Goal: Obtain resource: Download file/media

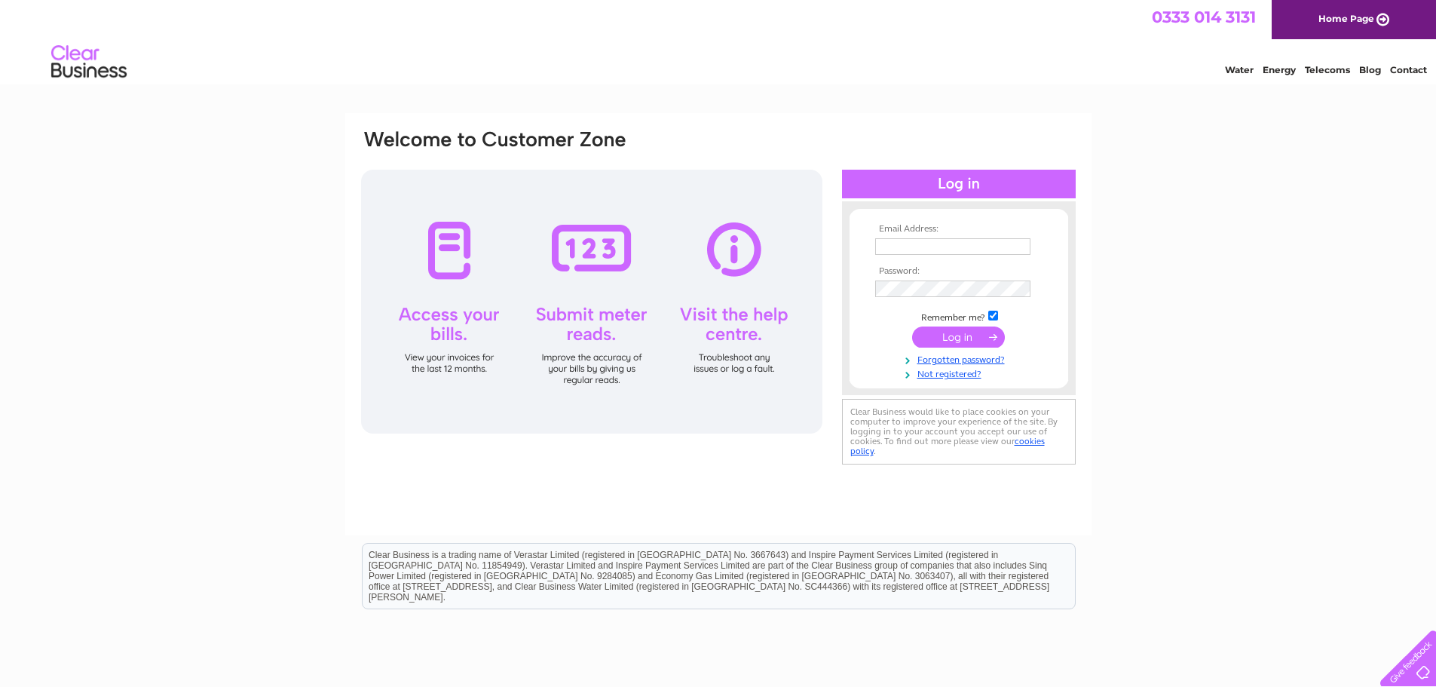
type input "lsbv@e2-services.co.uk"
click at [946, 334] on input "submit" at bounding box center [958, 336] width 93 height 21
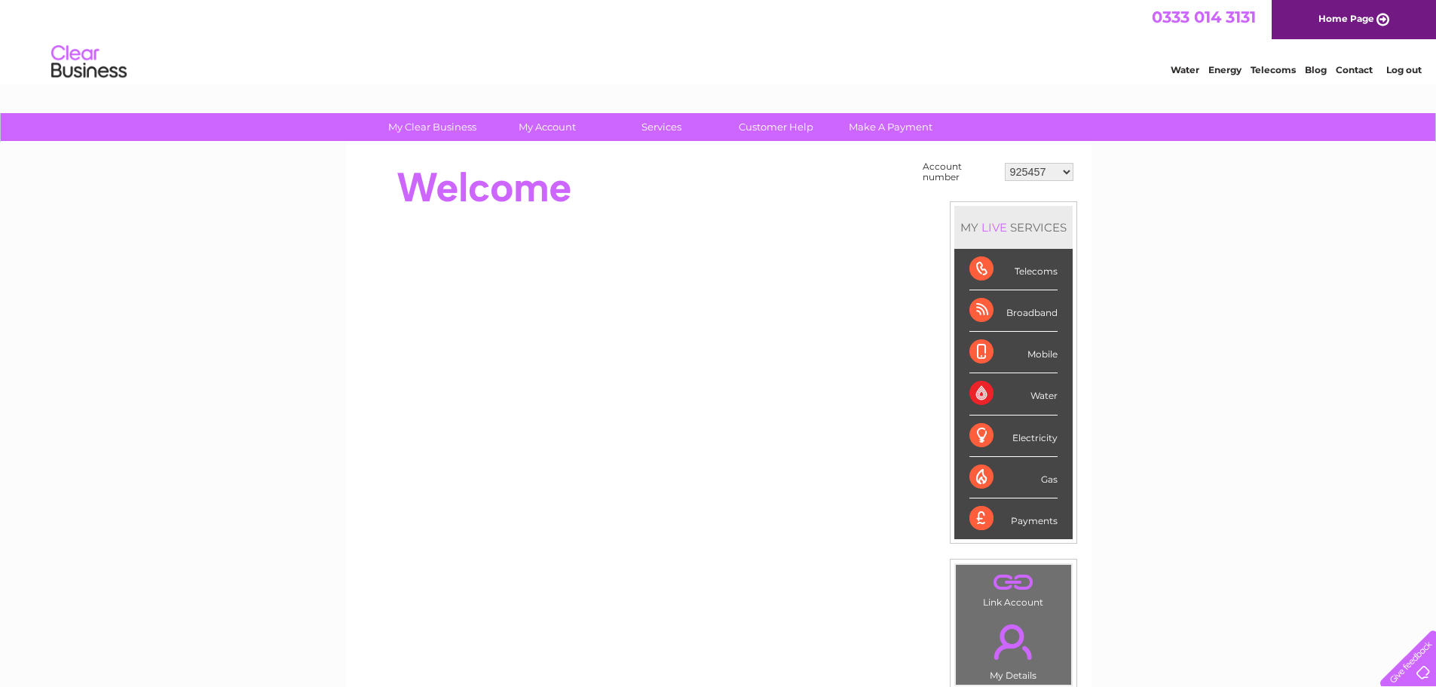
click at [1065, 170] on select "925457 1085821 1100026 1129225 1133979 1148922 1151331 30266220 30273880 303111…" at bounding box center [1039, 172] width 69 height 18
select select "1133979"
click at [1005, 163] on select "925457 1085821 1100026 1129225 1133979 1148922 1151331 30266220 30273880 303111…" at bounding box center [1039, 172] width 69 height 18
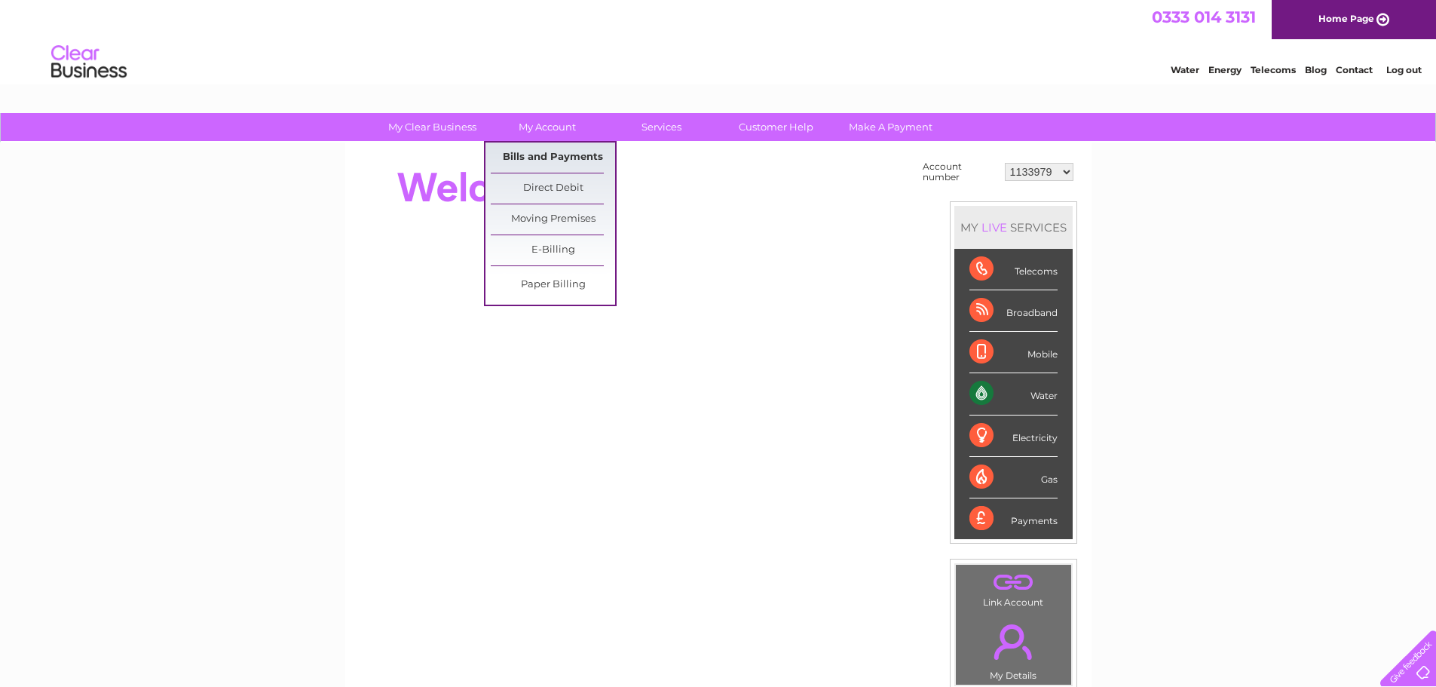
click at [538, 148] on link "Bills and Payments" at bounding box center [553, 157] width 124 height 30
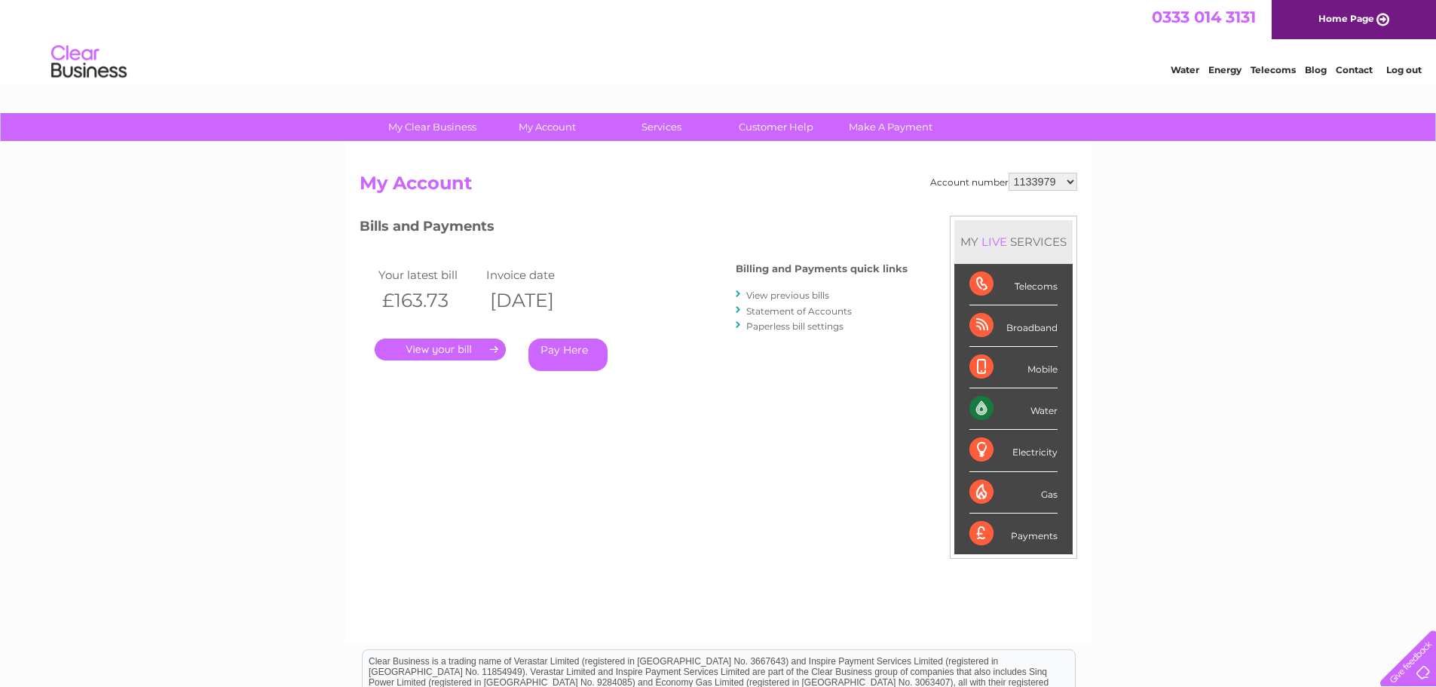
click at [472, 347] on link "." at bounding box center [440, 349] width 131 height 22
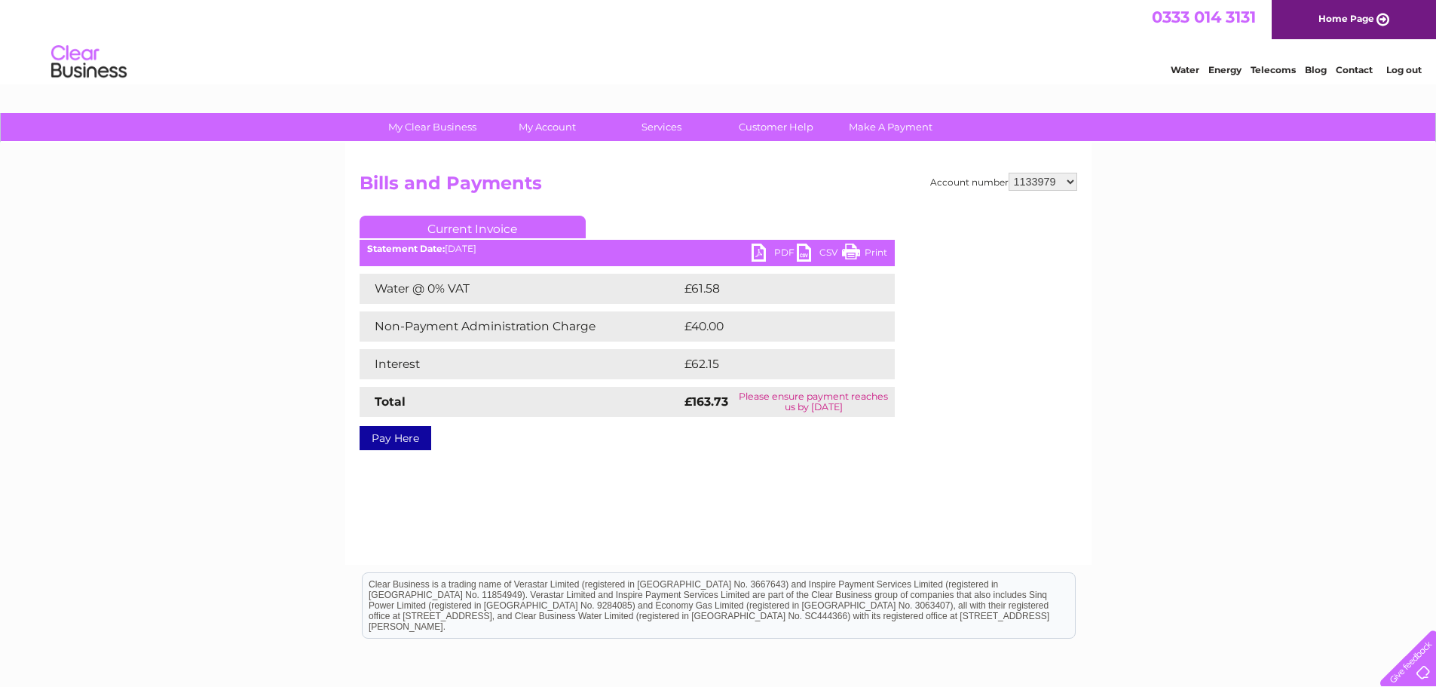
click at [769, 251] on link "PDF" at bounding box center [774, 254] width 45 height 22
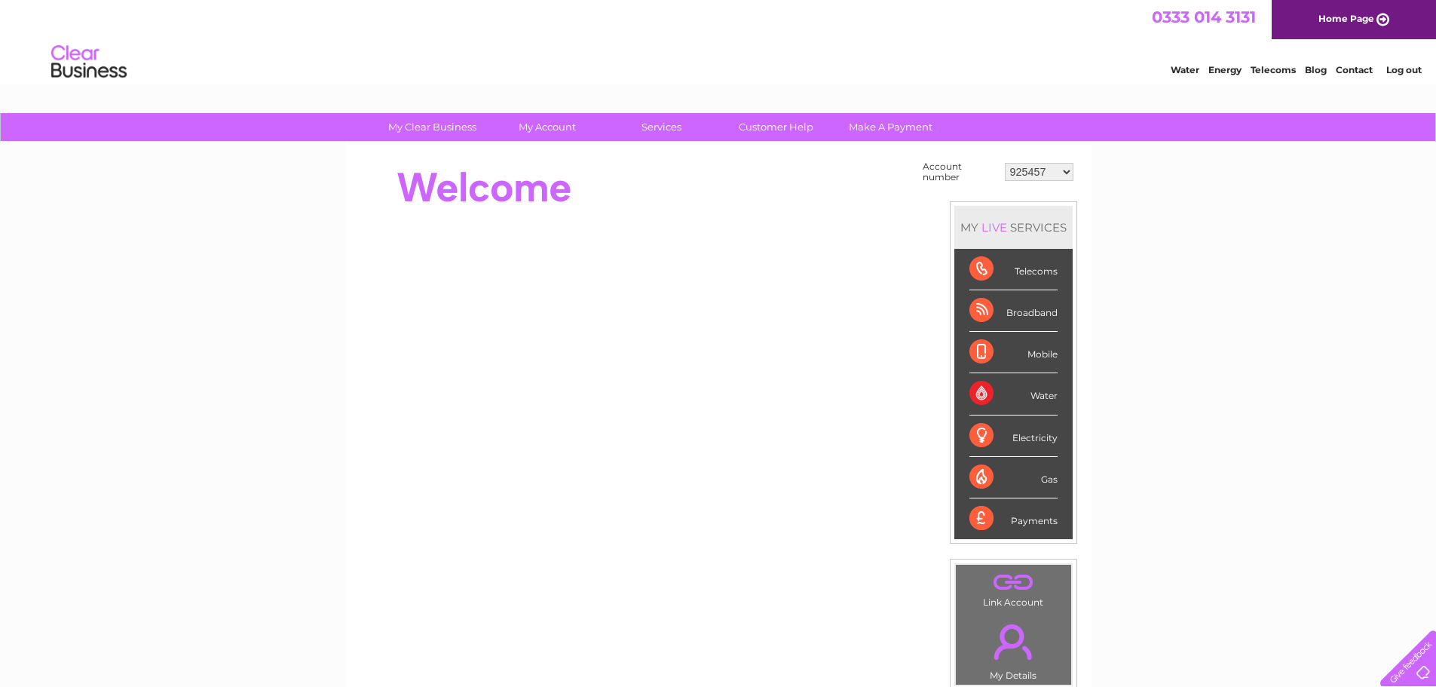
select select "30316538"
click at [1005, 163] on select "925457 1085821 1100026 1129225 1133979 1148922 1151331 30266220 30273880 303111…" at bounding box center [1039, 172] width 69 height 18
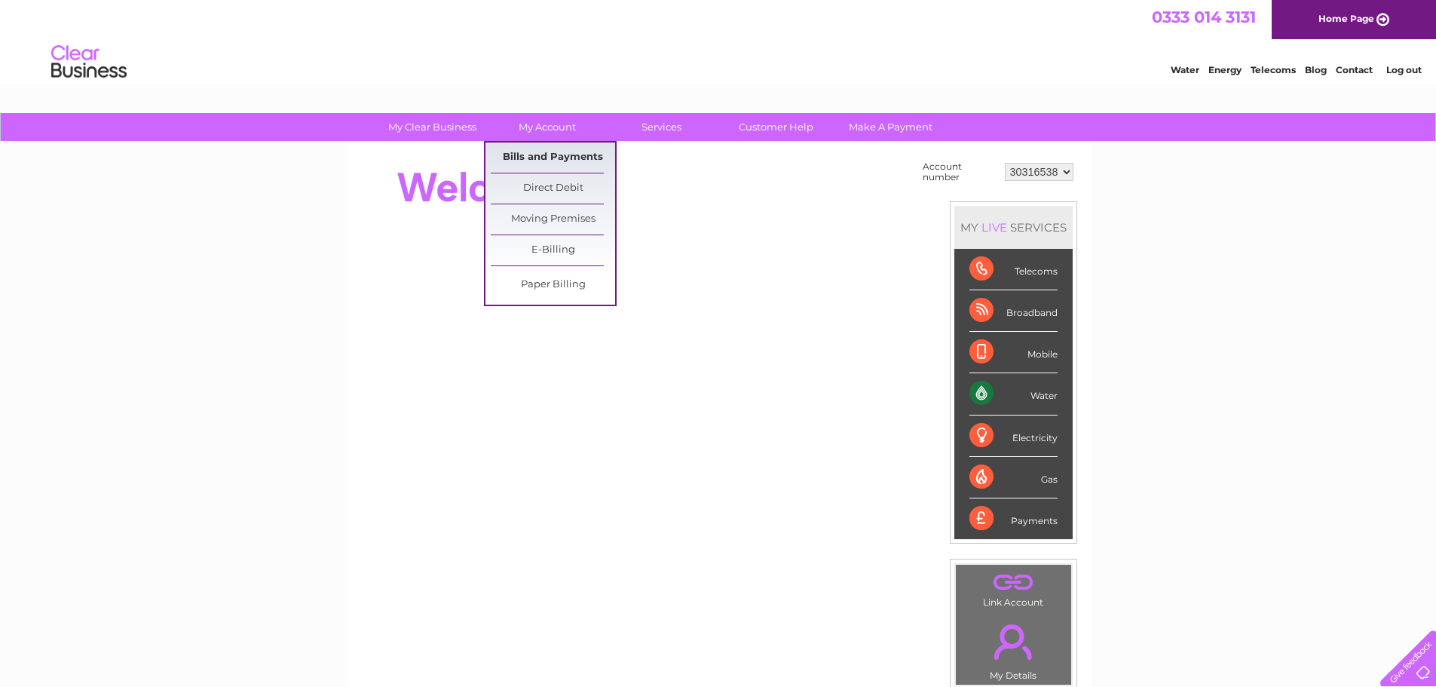
click at [556, 155] on link "Bills and Payments" at bounding box center [553, 157] width 124 height 30
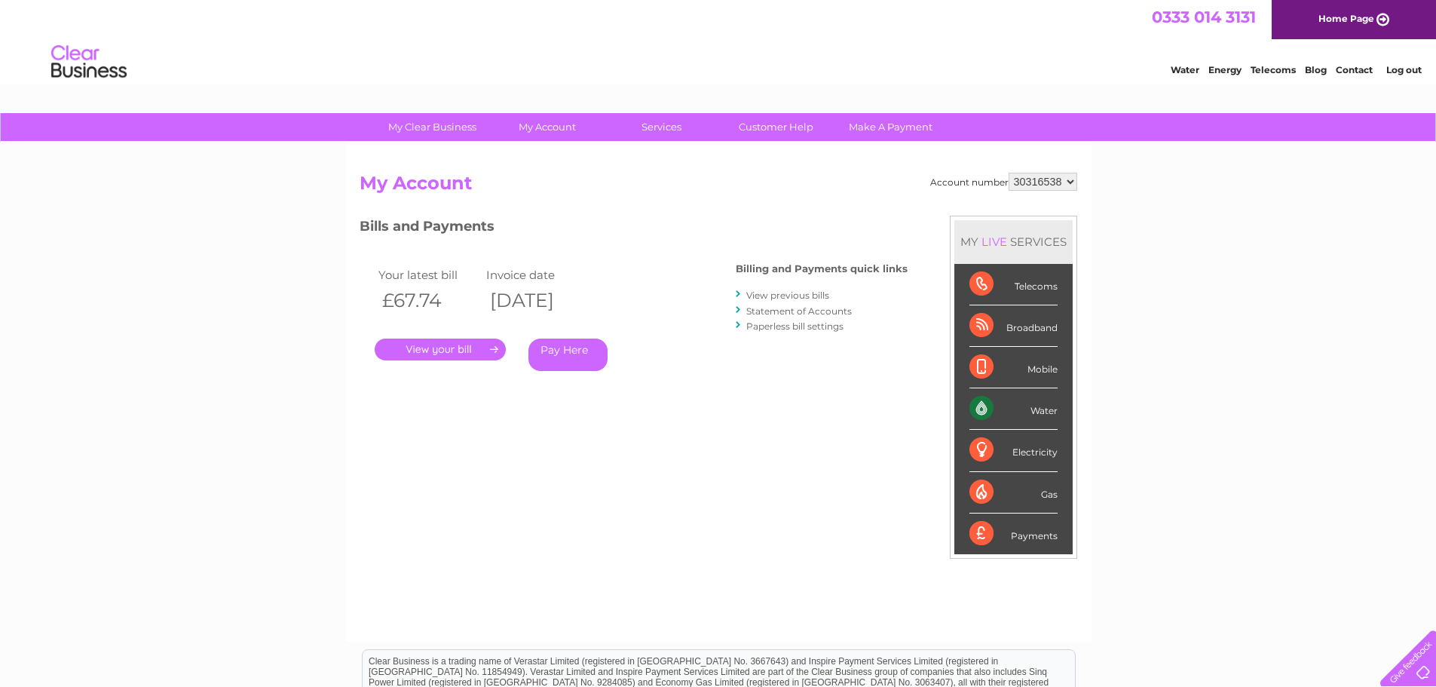
click at [790, 308] on link "Statement of Accounts" at bounding box center [799, 310] width 106 height 11
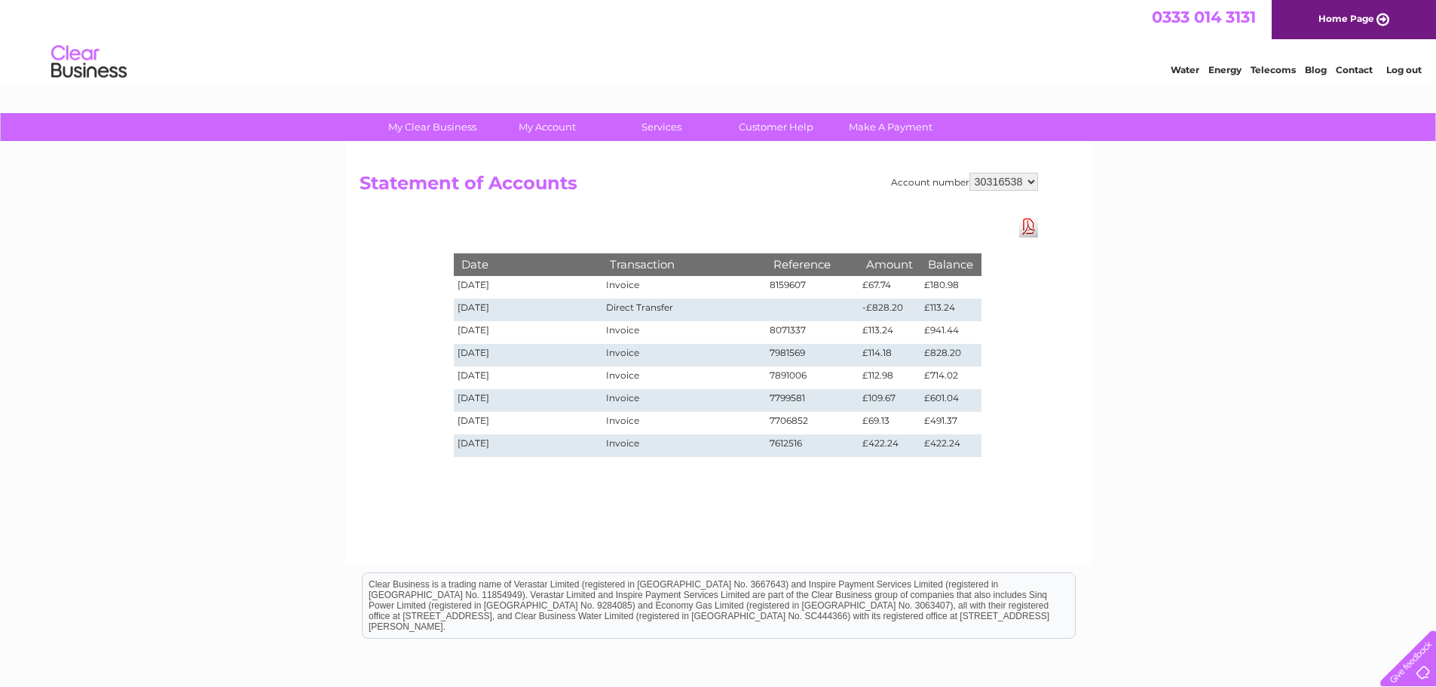
click at [1030, 228] on link "Download Pdf" at bounding box center [1028, 227] width 19 height 22
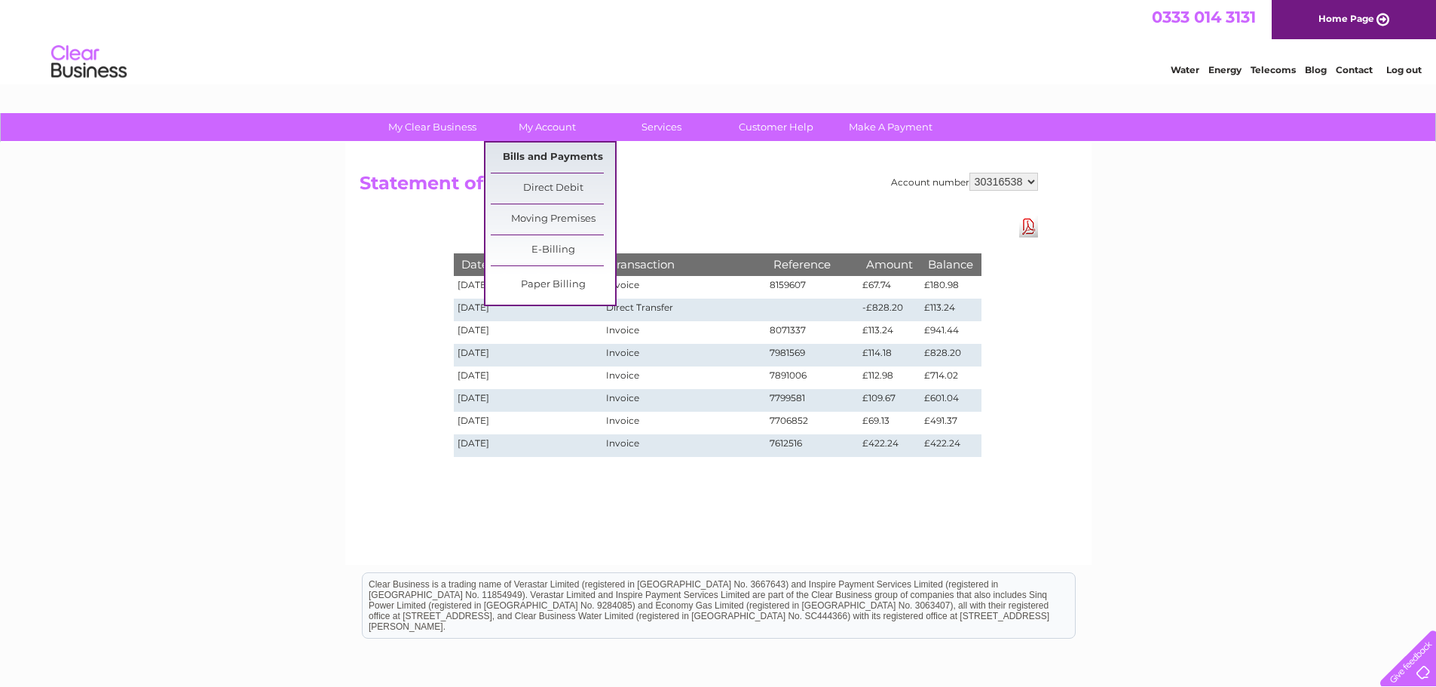
click at [541, 158] on link "Bills and Payments" at bounding box center [553, 157] width 124 height 30
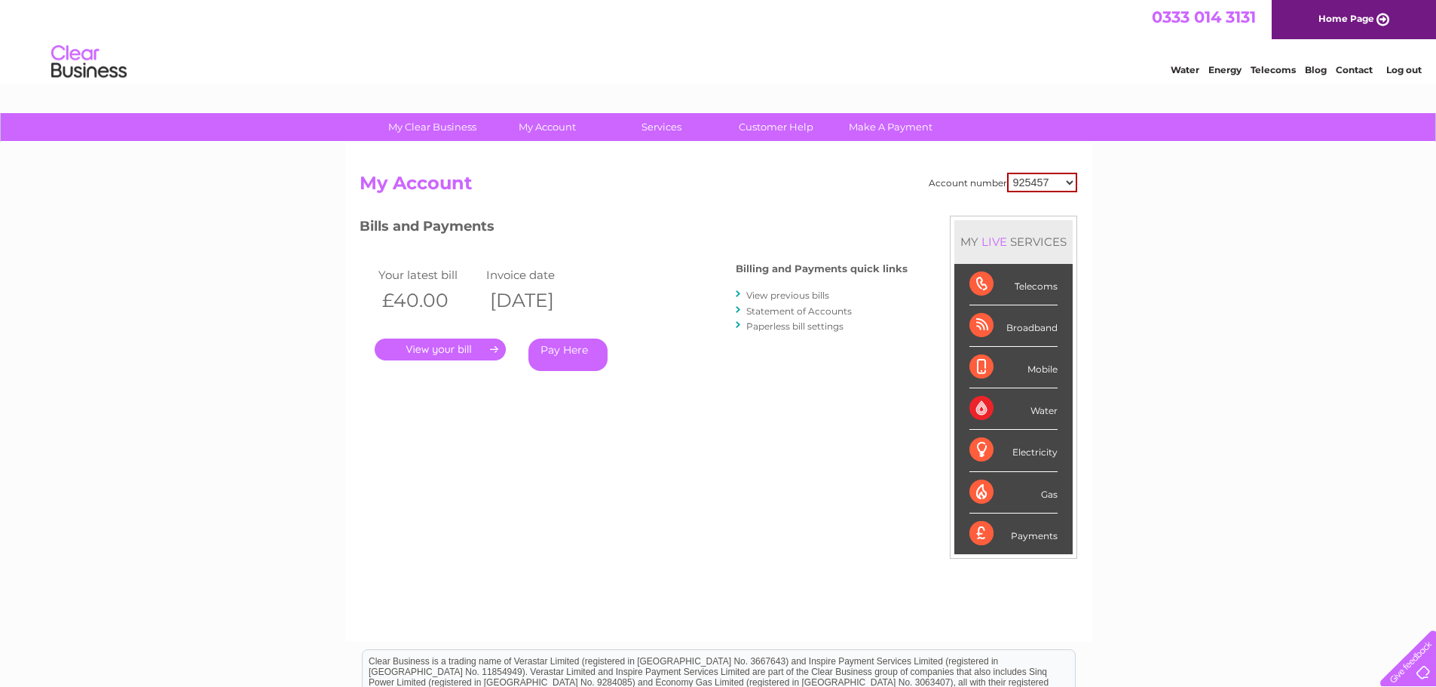
click at [487, 348] on link "." at bounding box center [440, 349] width 131 height 22
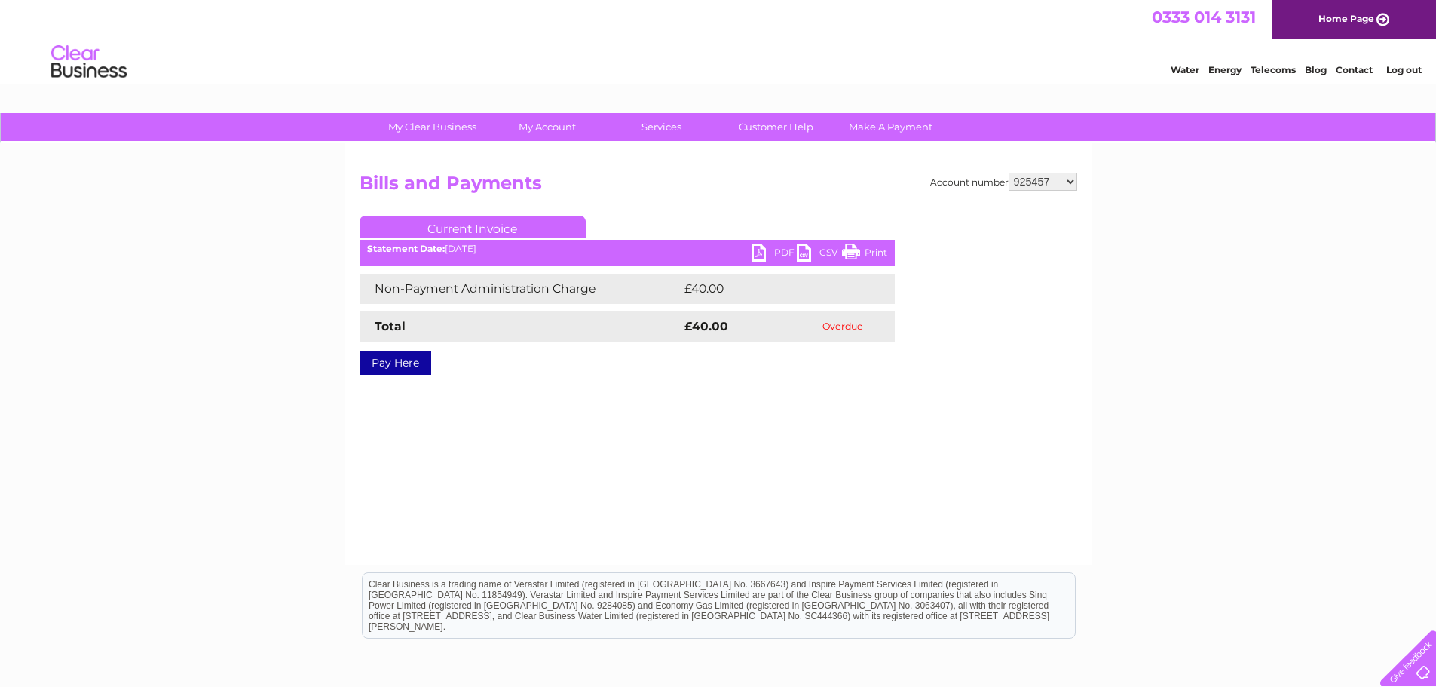
click at [770, 252] on link "PDF" at bounding box center [774, 254] width 45 height 22
click at [1067, 179] on select "925457 1085821 1100026 1129225 1133979 1148922 1151331 30266220 30273880 303111…" at bounding box center [1043, 182] width 69 height 18
click at [1070, 180] on select "925457 1085821 1100026 1129225 1133979 1148922 1151331 30266220 30273880 303111…" at bounding box center [1043, 182] width 69 height 18
select select "30316538"
click at [1009, 173] on select "925457 1085821 1100026 1129225 1133979 1148922 1151331 30266220 30273880 303111…" at bounding box center [1043, 182] width 69 height 18
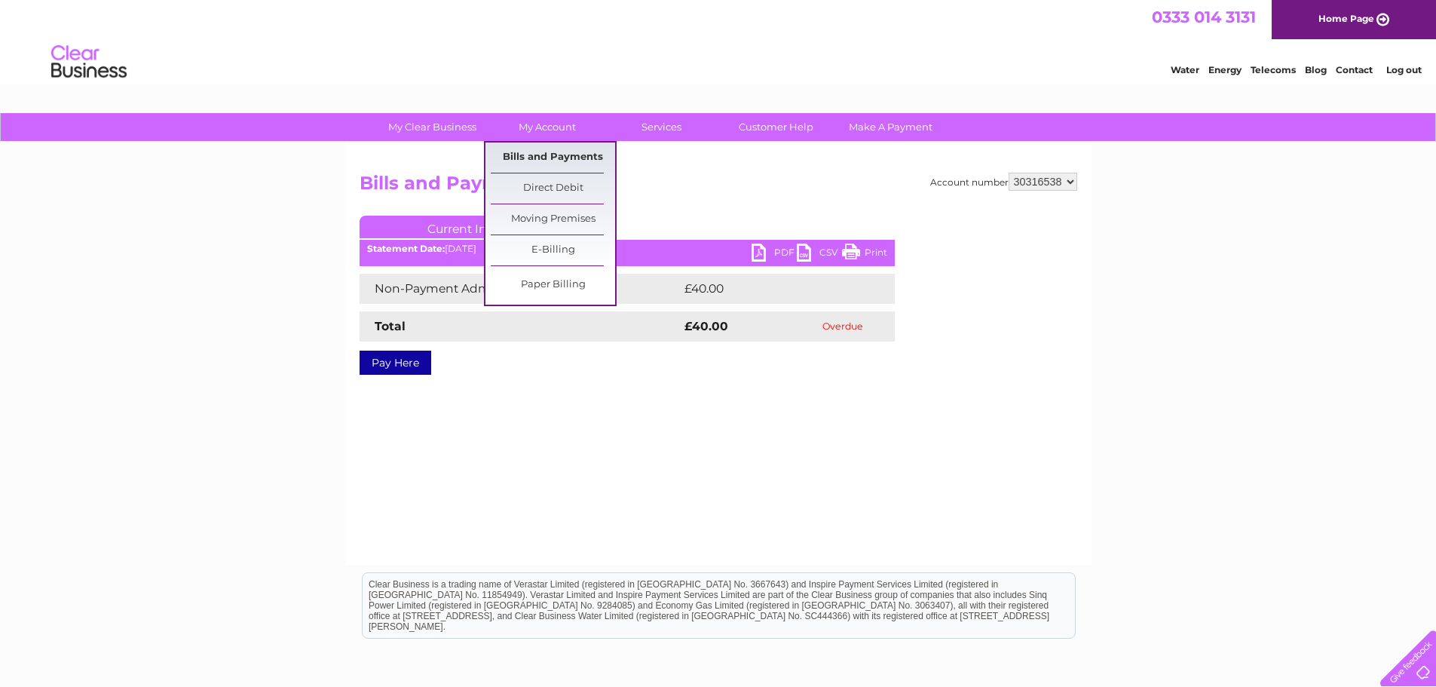
click at [554, 149] on link "Bills and Payments" at bounding box center [553, 157] width 124 height 30
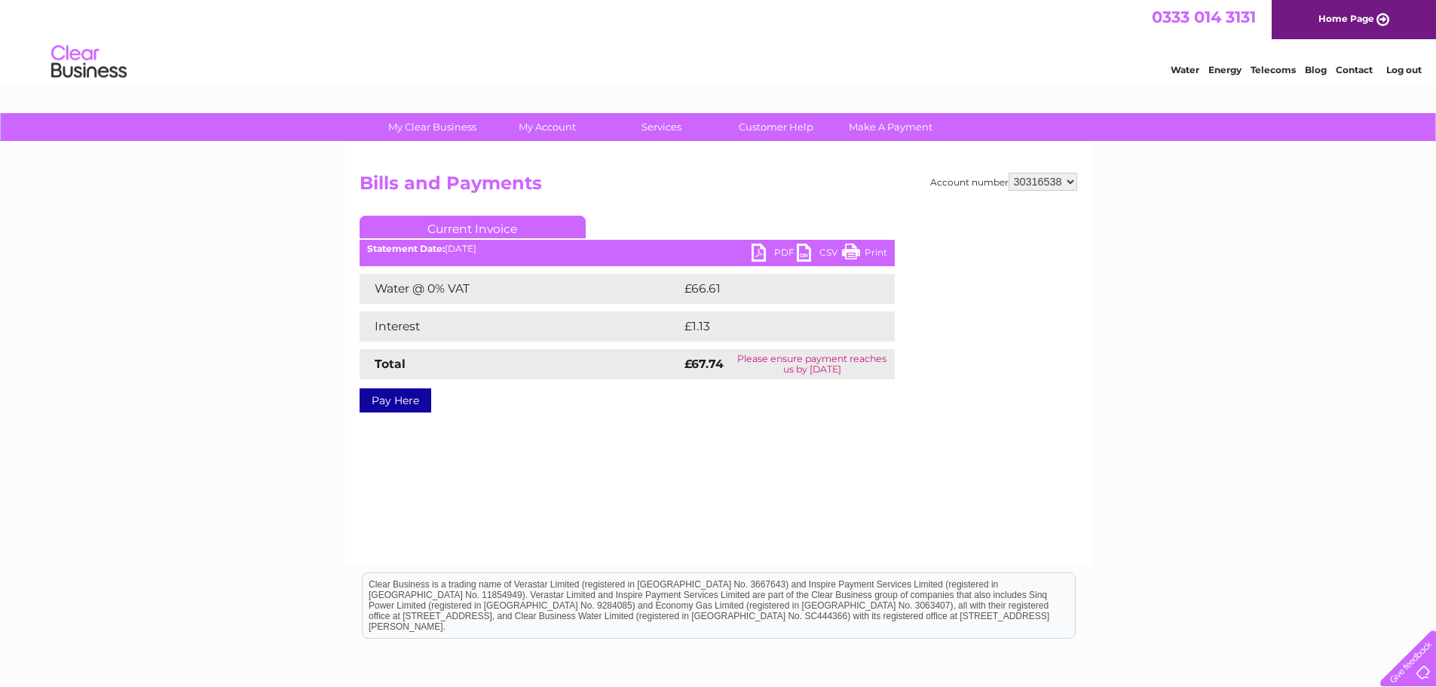
click at [780, 249] on link "PDF" at bounding box center [774, 254] width 45 height 22
